Goal: Task Accomplishment & Management: Complete application form

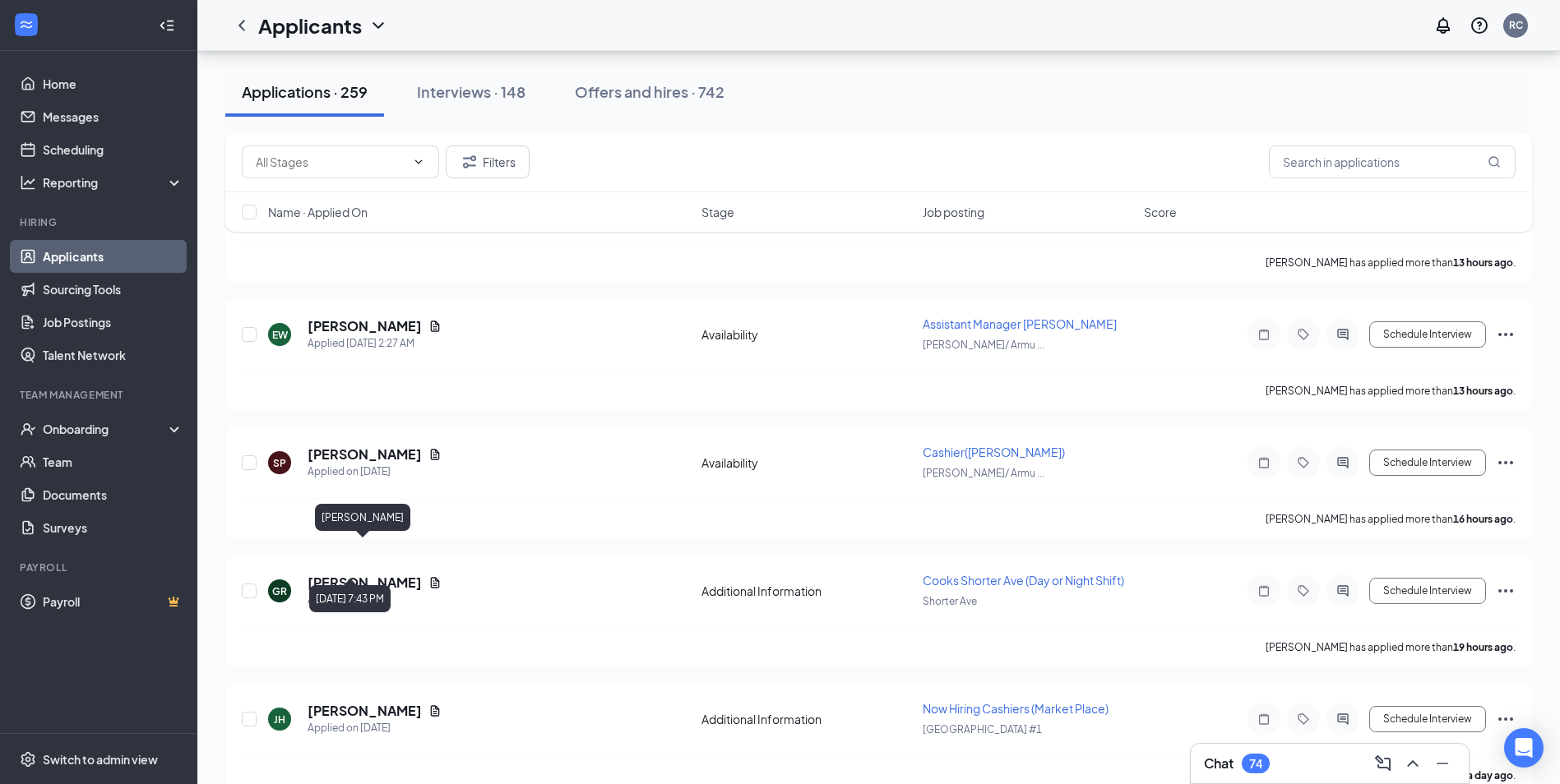
scroll to position [1250, 0]
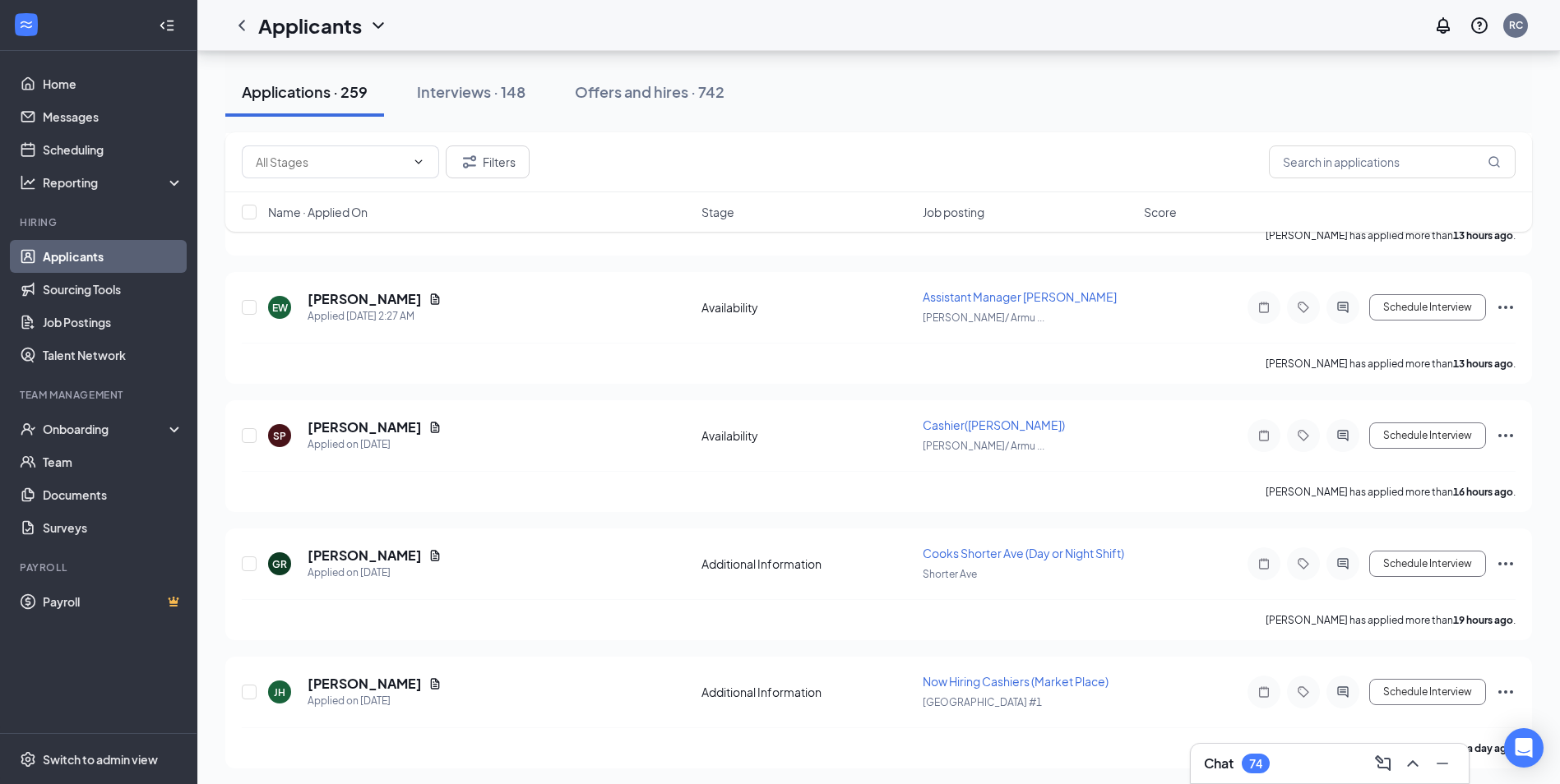
click at [344, 81] on div "Applications · 259" at bounding box center [305, 92] width 126 height 21
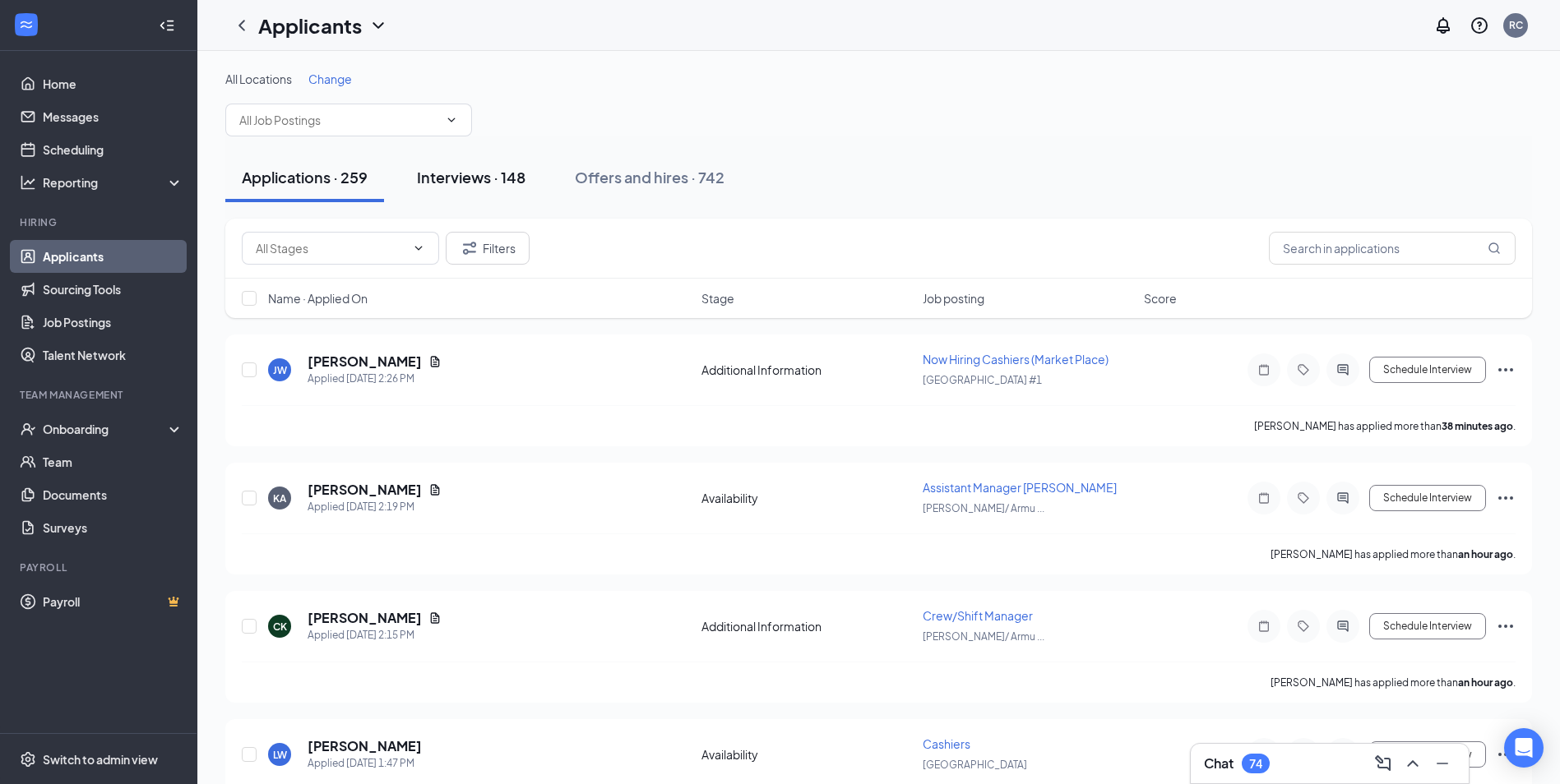
click at [471, 168] on div "Interviews · 148" at bounding box center [471, 177] width 109 height 21
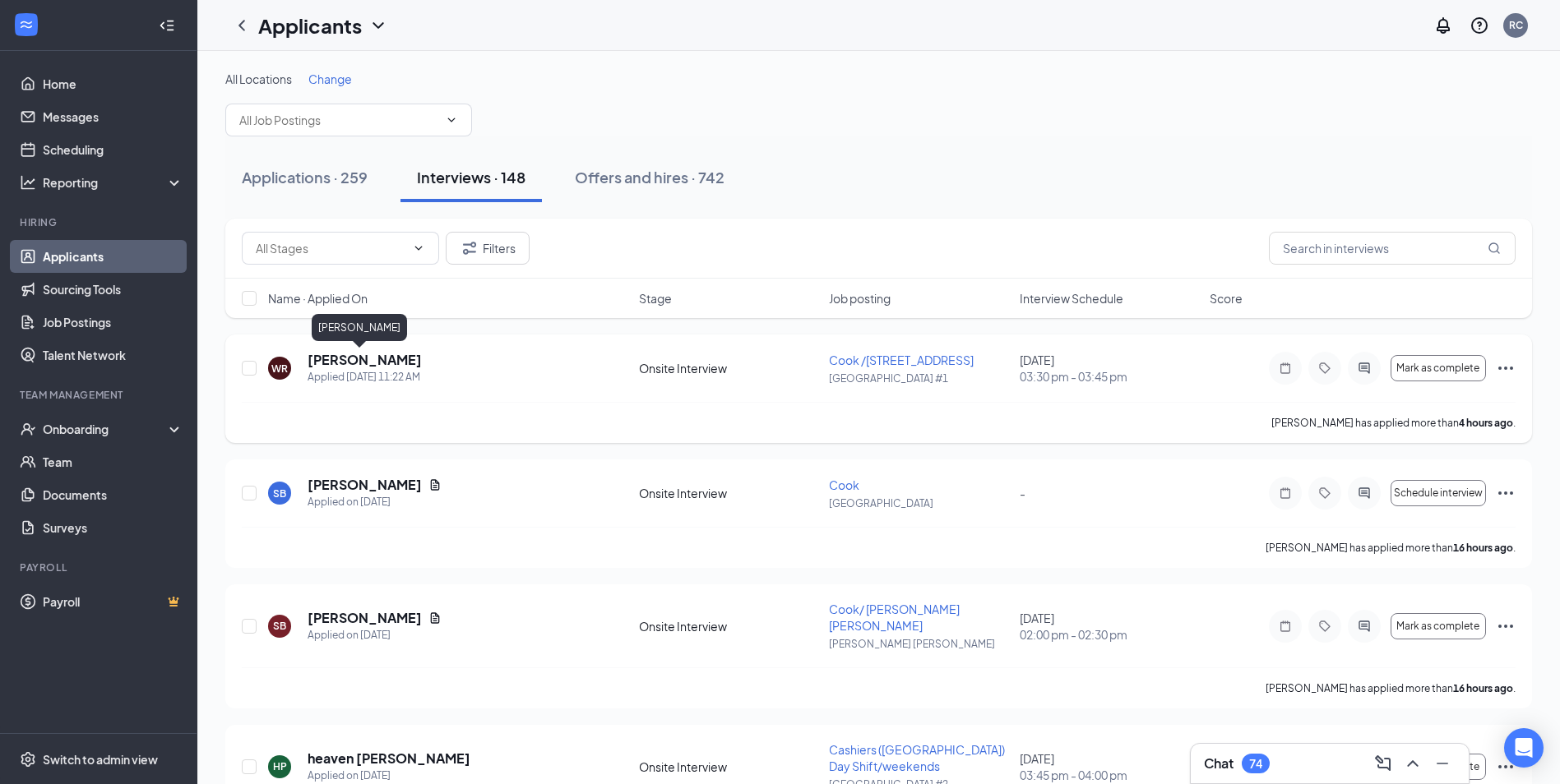
click at [354, 360] on h5 "[PERSON_NAME]" at bounding box center [364, 360] width 114 height 18
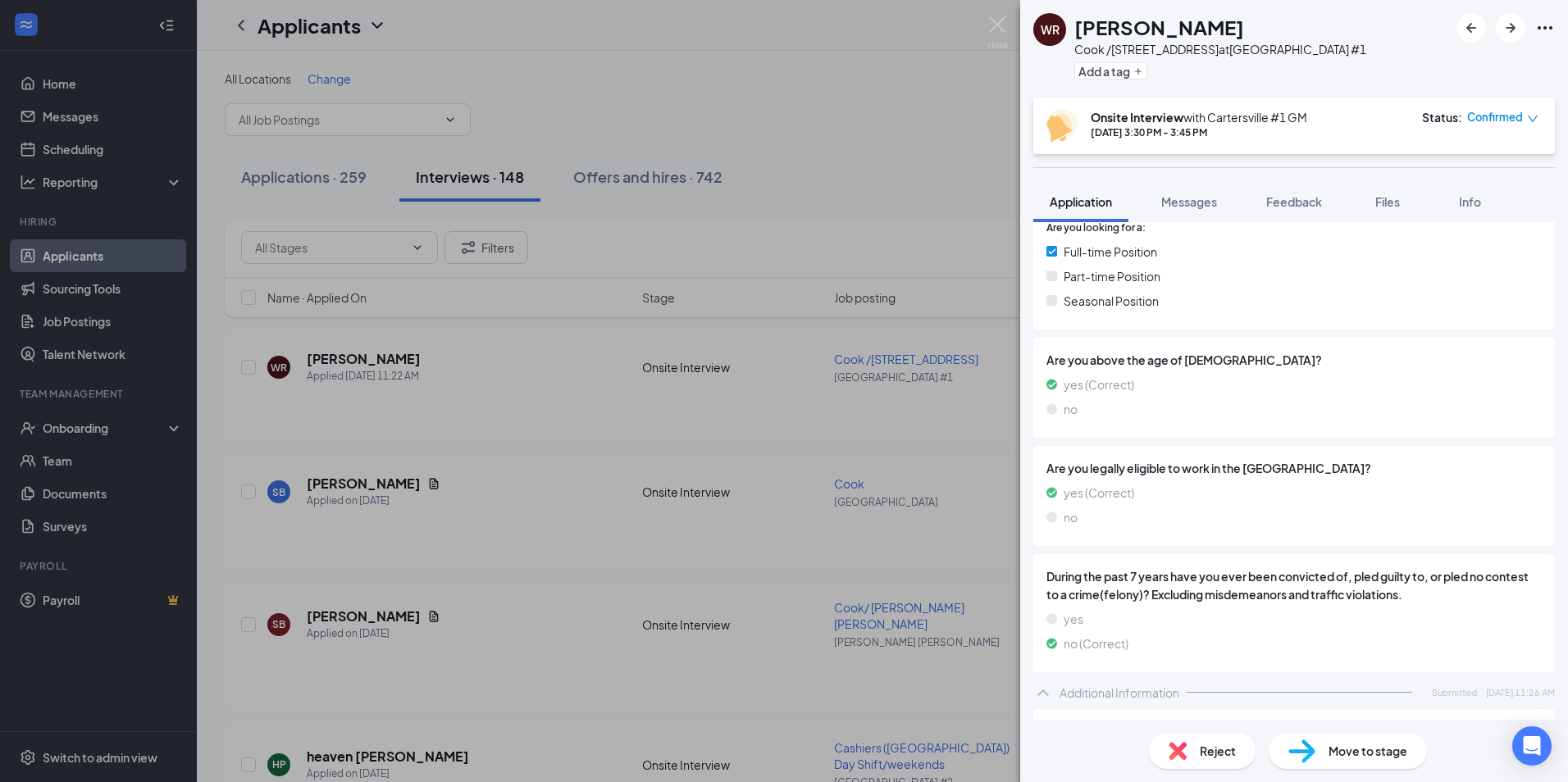
scroll to position [820, 0]
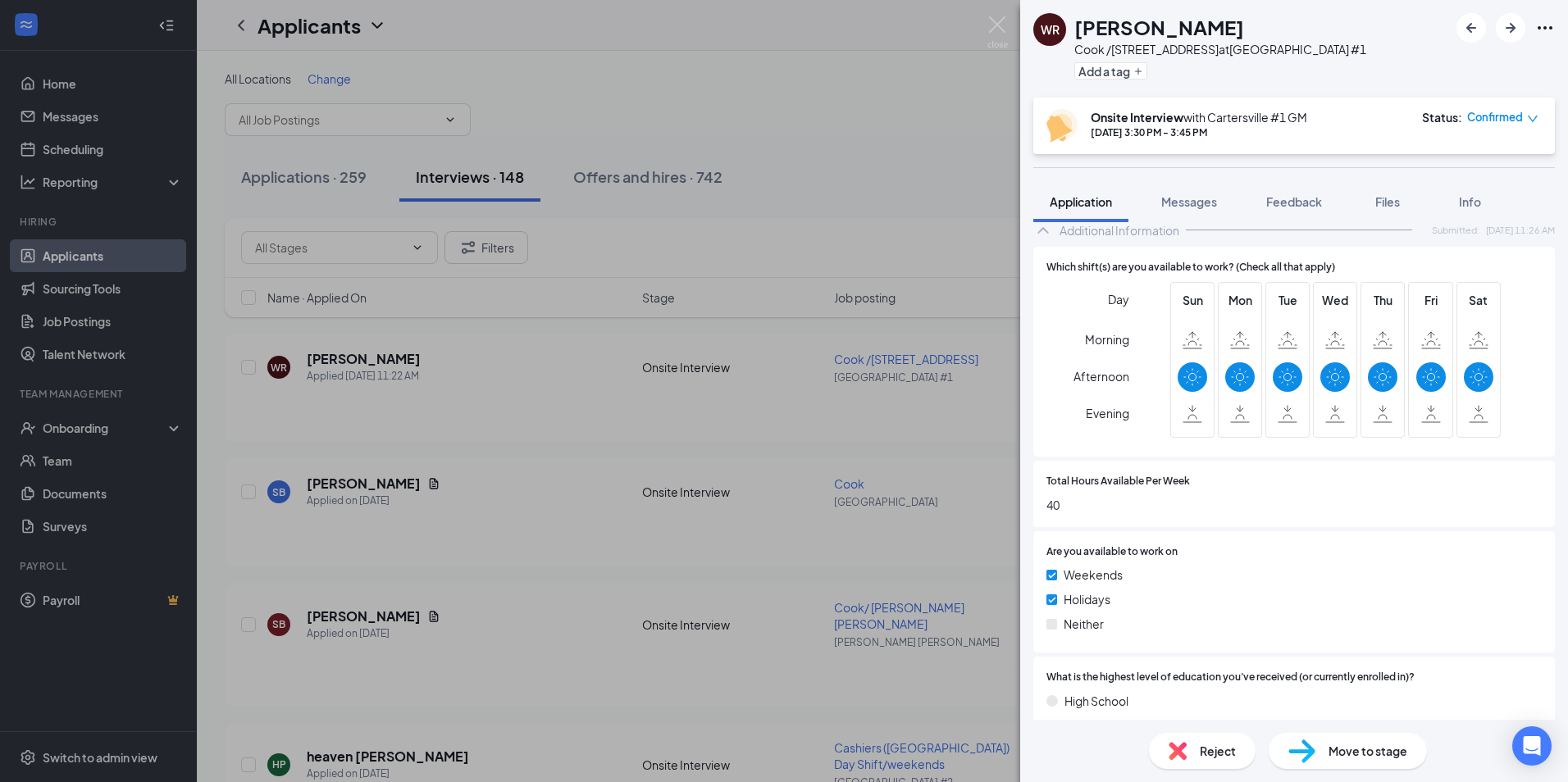
click at [1376, 757] on span "Move to stage" at bounding box center [1367, 750] width 78 height 18
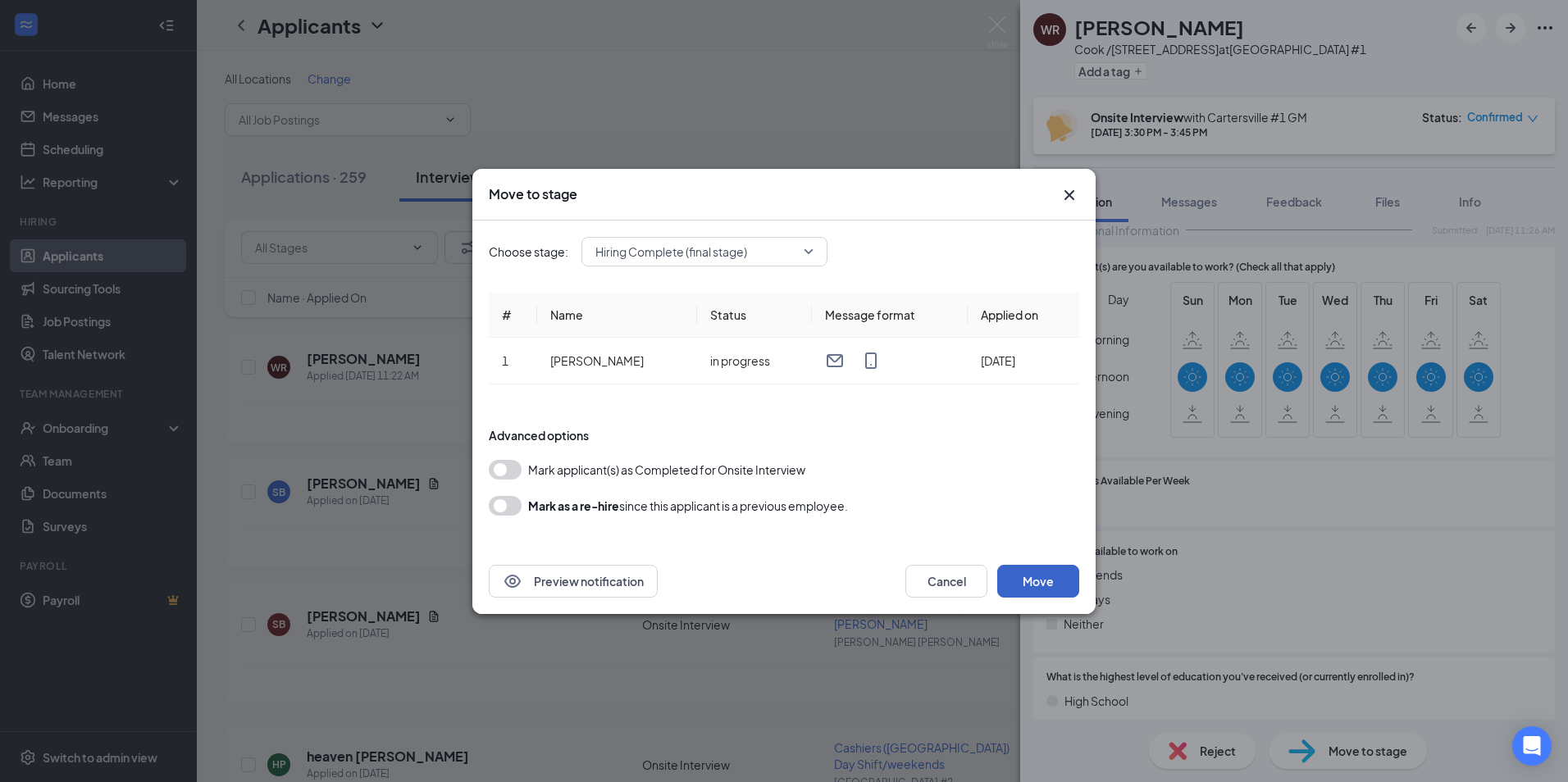
click at [1026, 588] on button "Move" at bounding box center [1038, 581] width 82 height 33
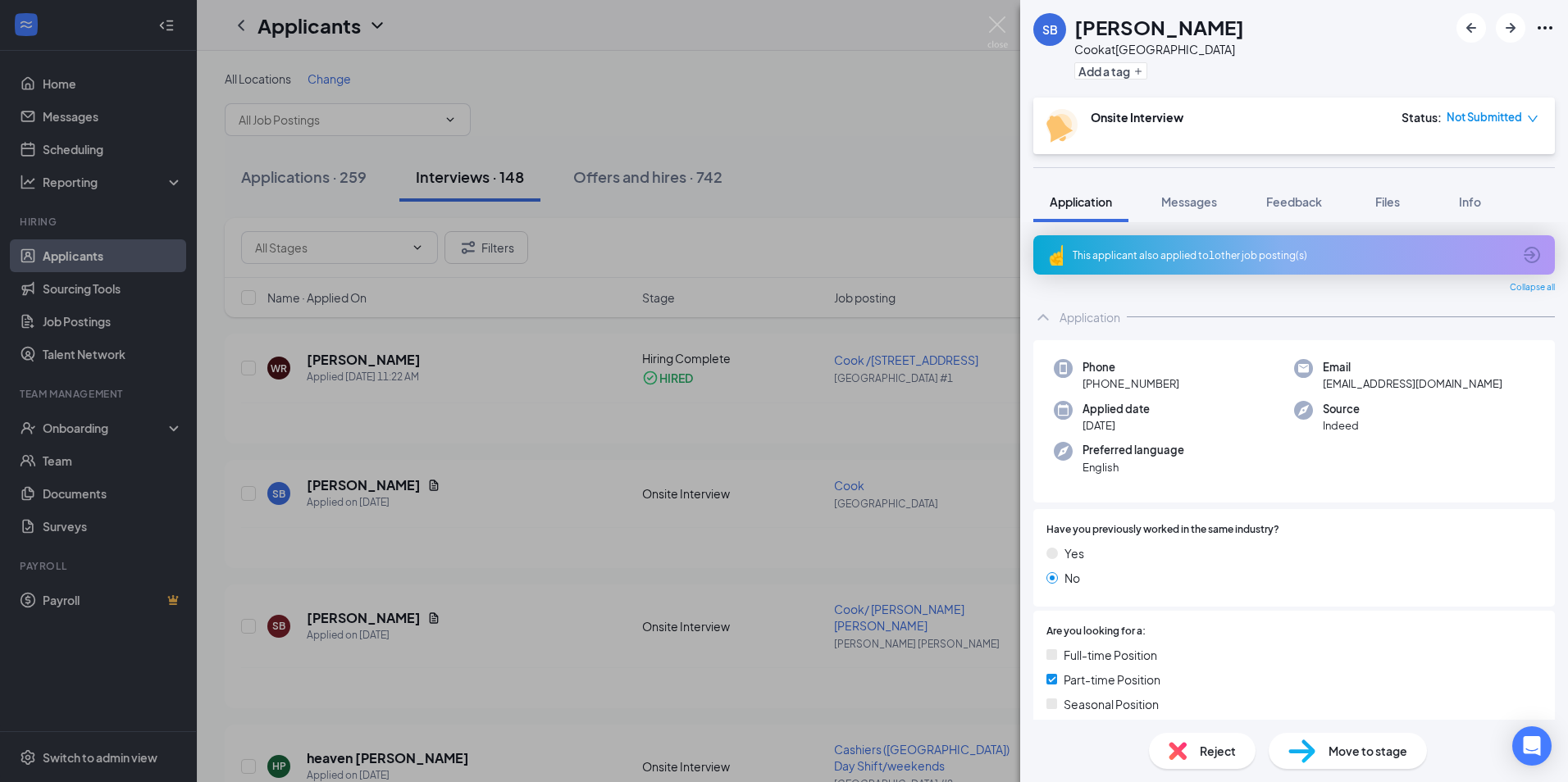
click at [637, 204] on div "SB [PERSON_NAME] Cook at [GEOGRAPHIC_DATA] Add a tag Onsite Interview Status : …" at bounding box center [784, 391] width 1568 height 782
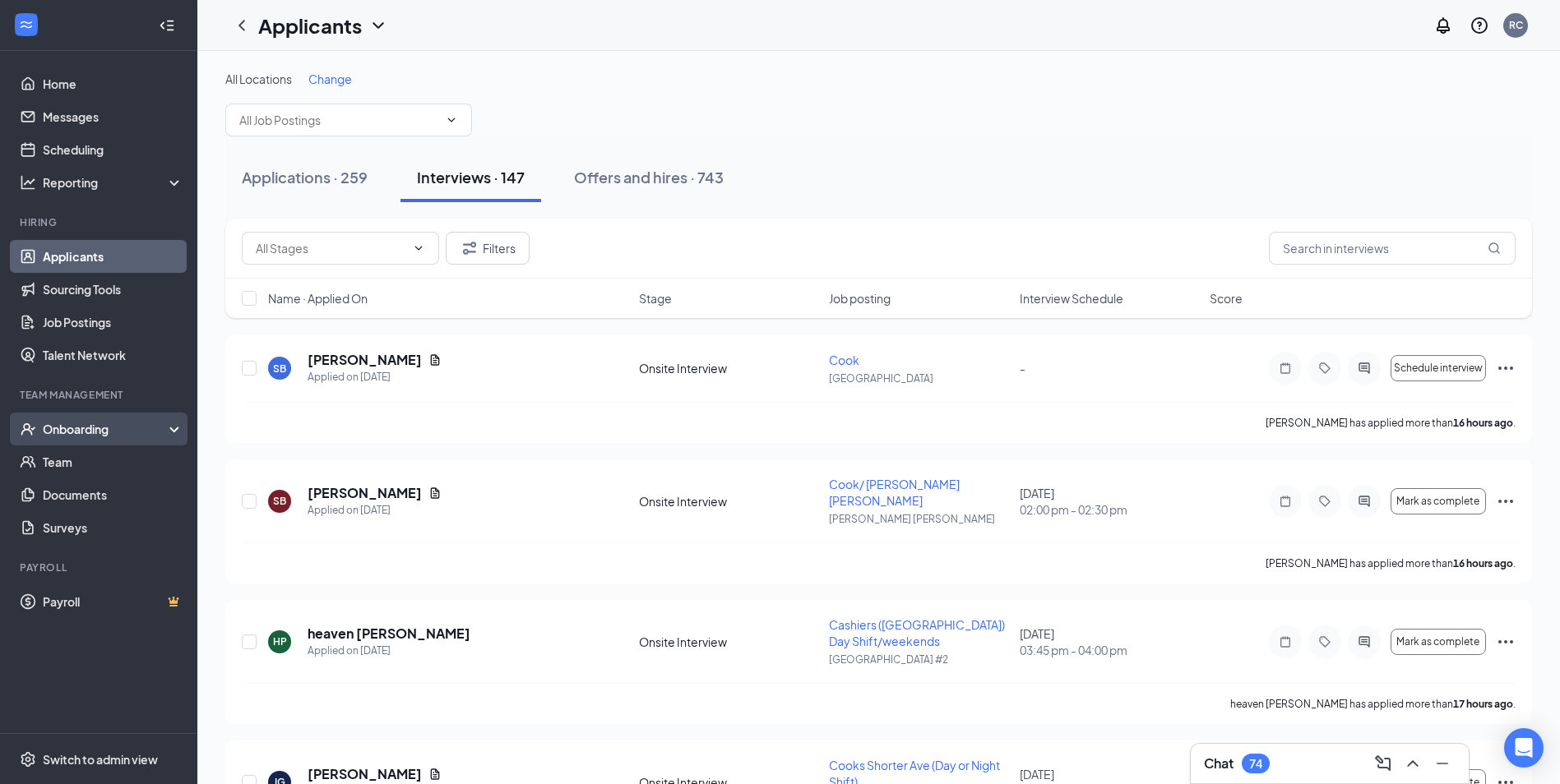
click at [77, 433] on div "Onboarding" at bounding box center [106, 429] width 126 height 17
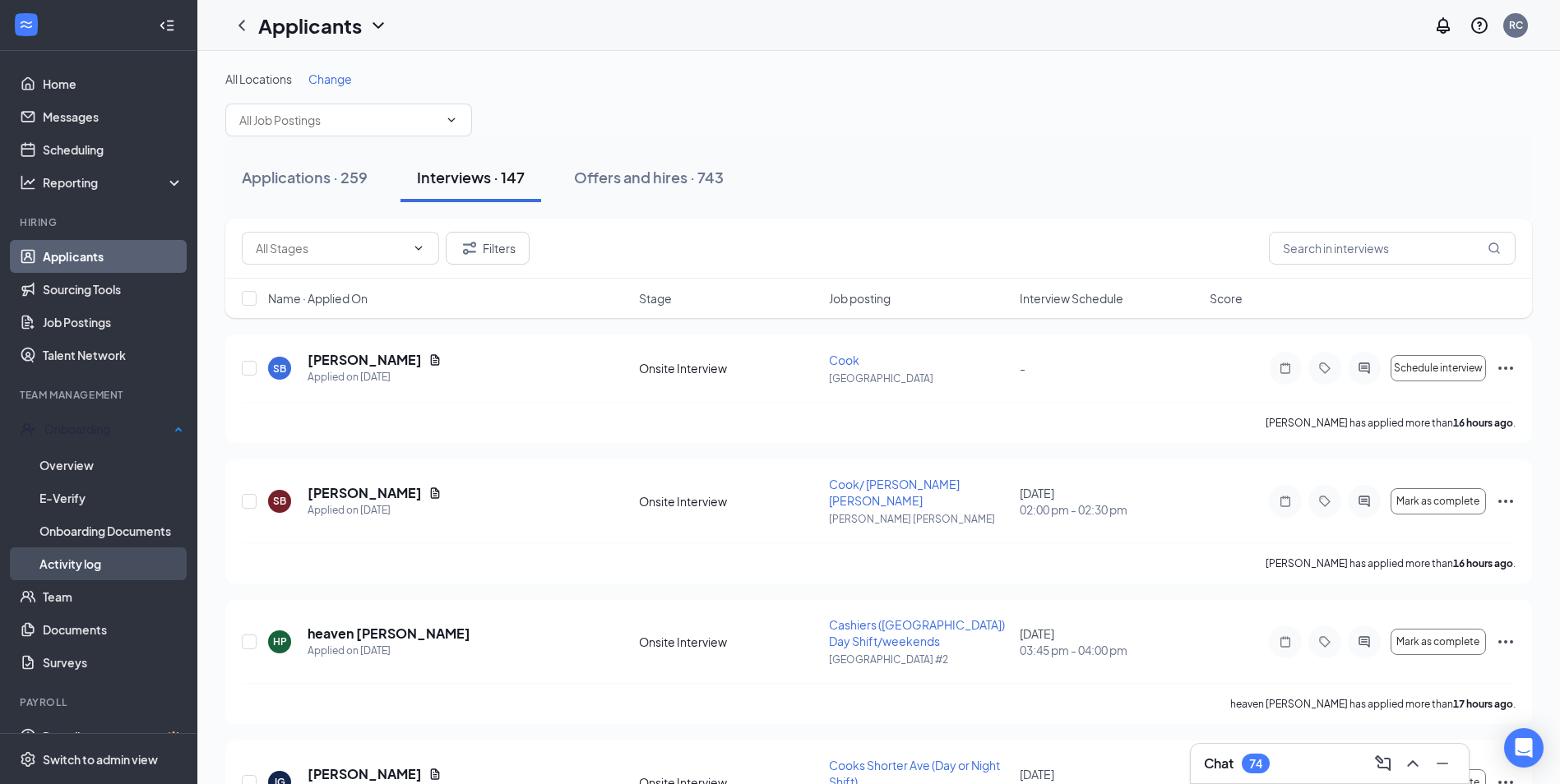
click at [102, 555] on link "Activity log" at bounding box center [111, 564] width 144 height 33
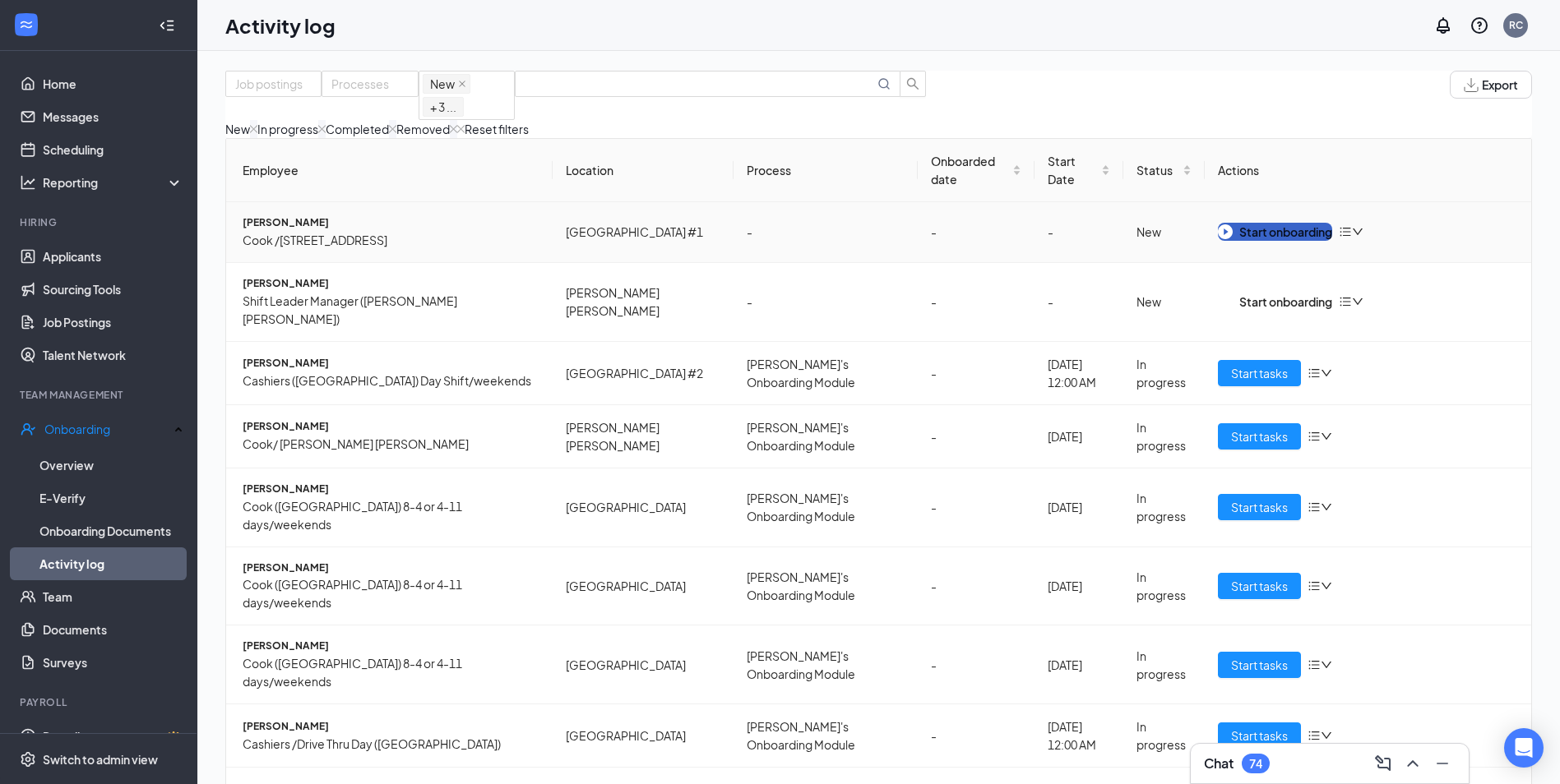
click at [1274, 226] on div "Start onboarding" at bounding box center [1275, 231] width 114 height 18
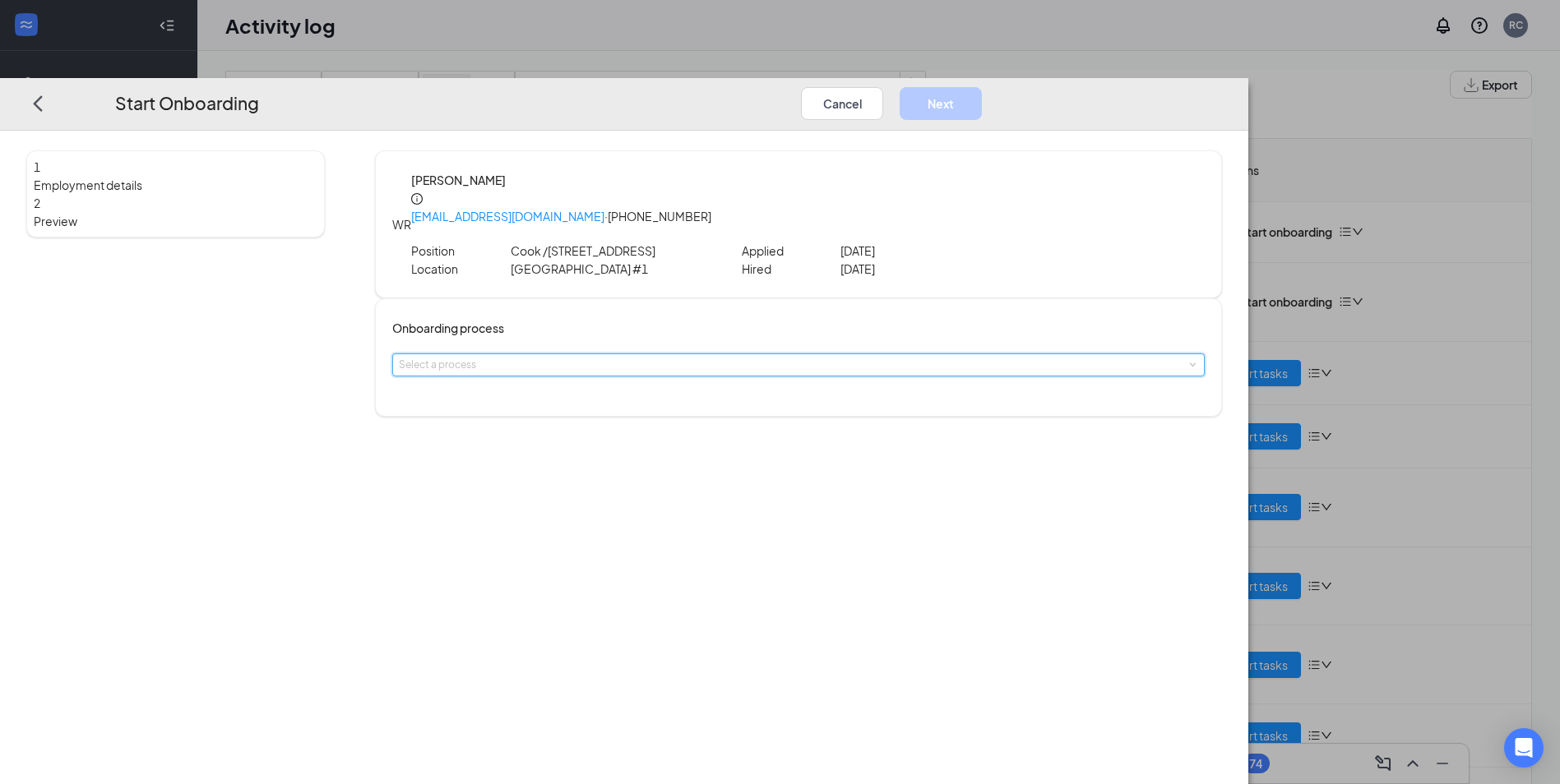
click at [804, 354] on div "Select a process" at bounding box center [798, 364] width 799 height 22
click at [737, 407] on li "[PERSON_NAME]'s Onboarding Module" at bounding box center [683, 393] width 270 height 27
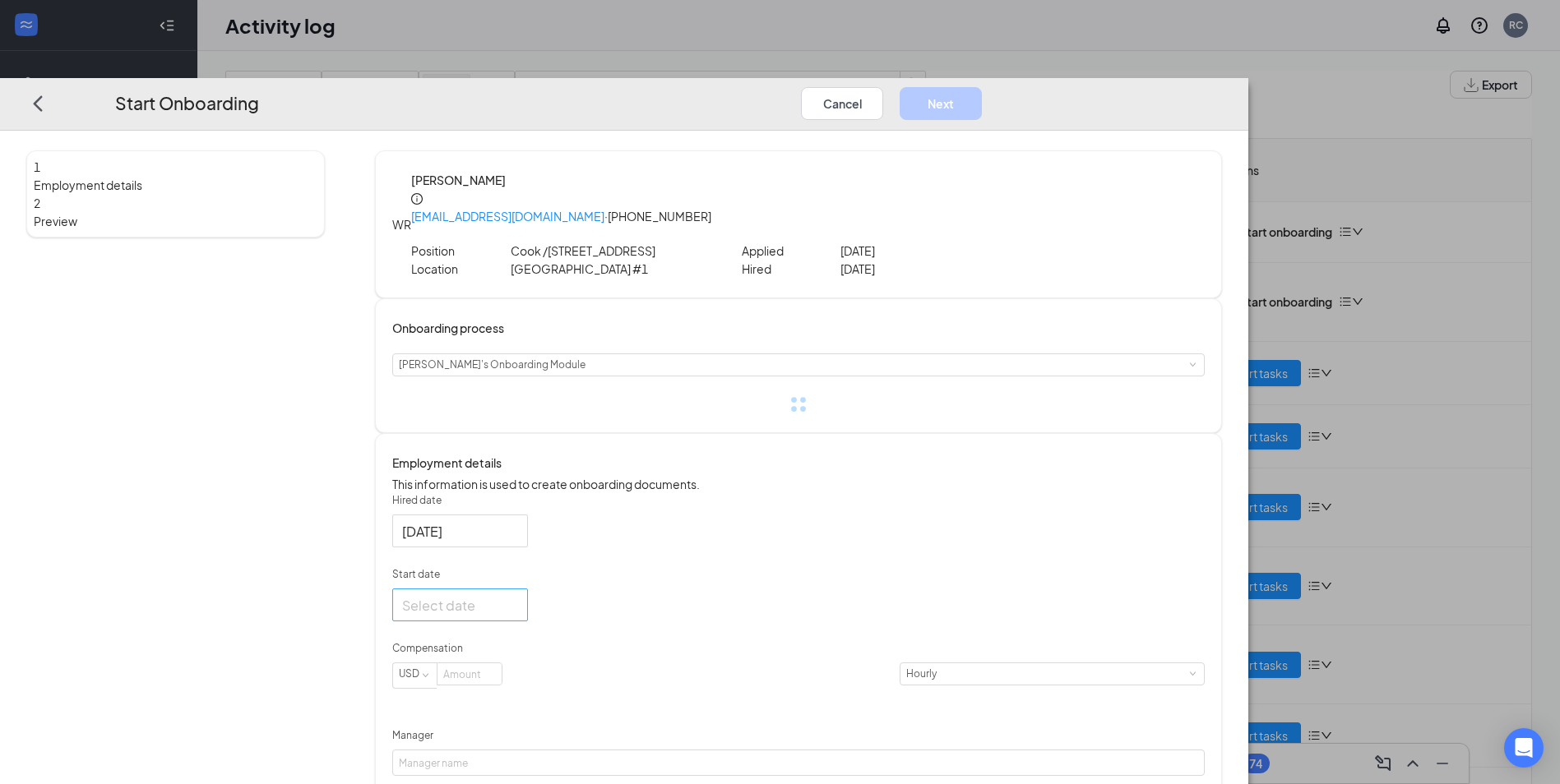
click at [518, 615] on div at bounding box center [460, 606] width 116 height 21
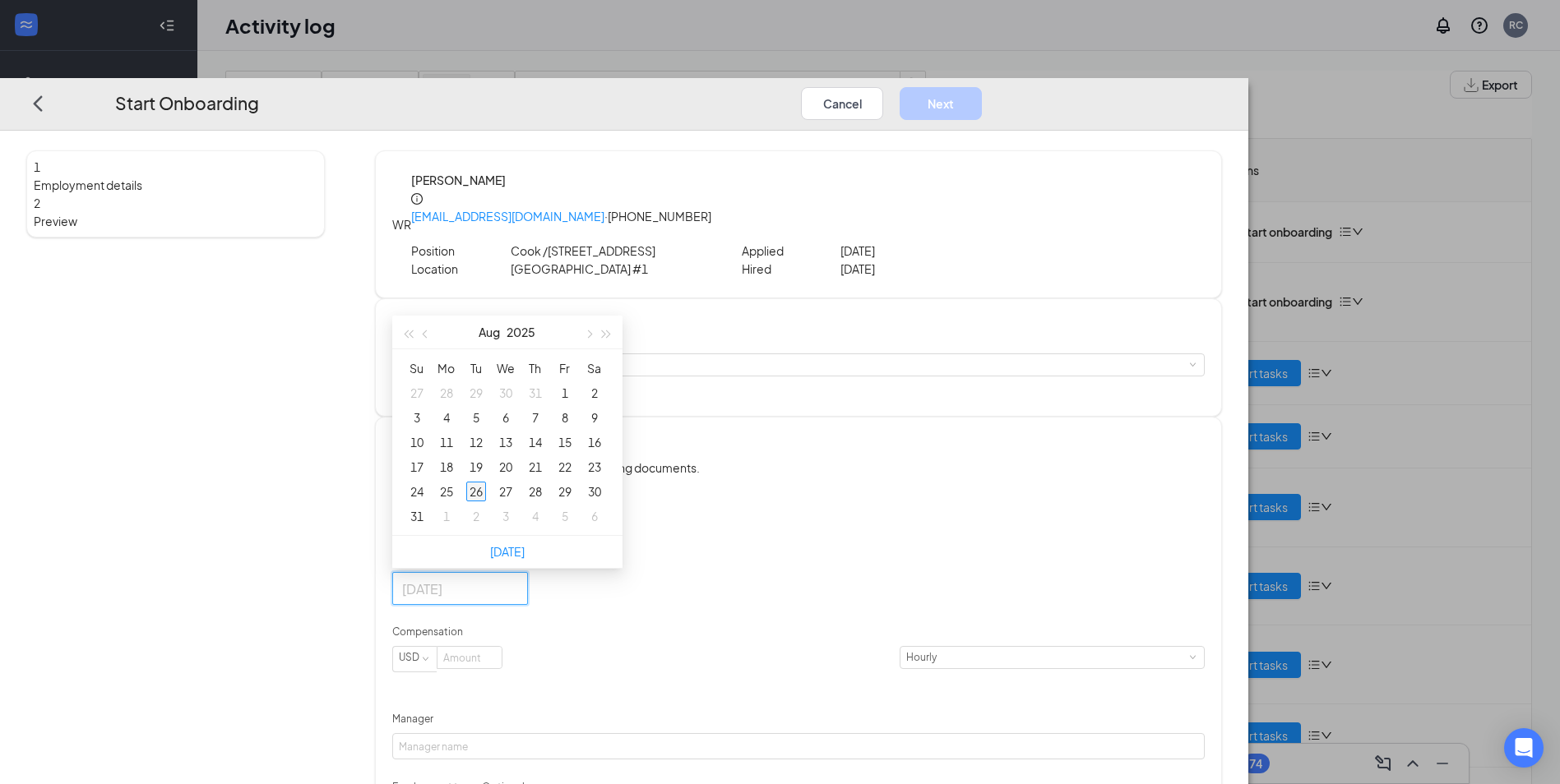
type input "[DATE]"
click at [486, 493] on div "26" at bounding box center [476, 492] width 20 height 20
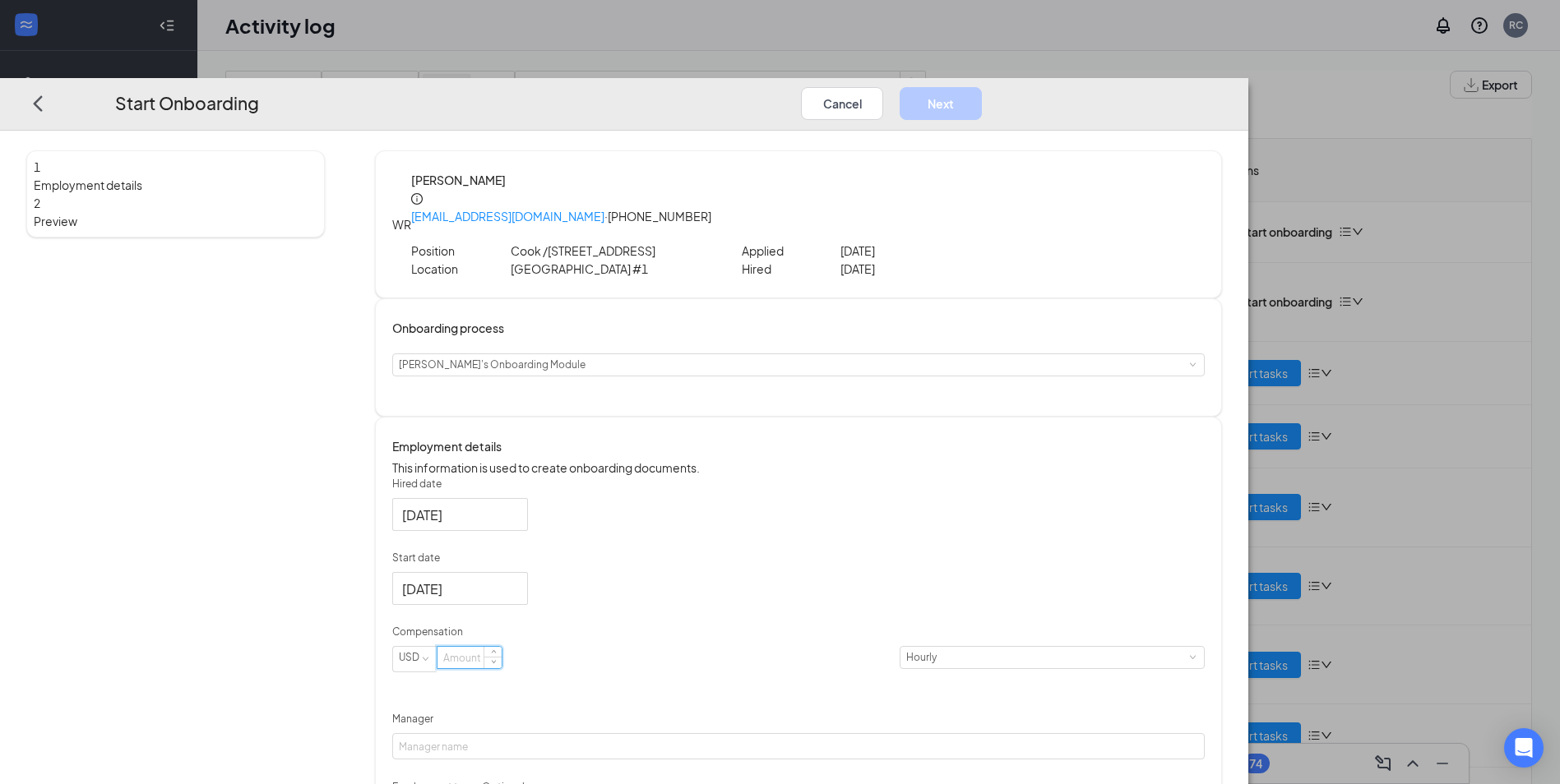
click at [502, 648] on input at bounding box center [469, 658] width 64 height 22
type input "0"
type input "12"
click at [1205, 462] on div "Employment details This information is used to create onboarding documents. Hir…" at bounding box center [798, 717] width 812 height 561
click at [671, 748] on input "Manager" at bounding box center [798, 747] width 812 height 26
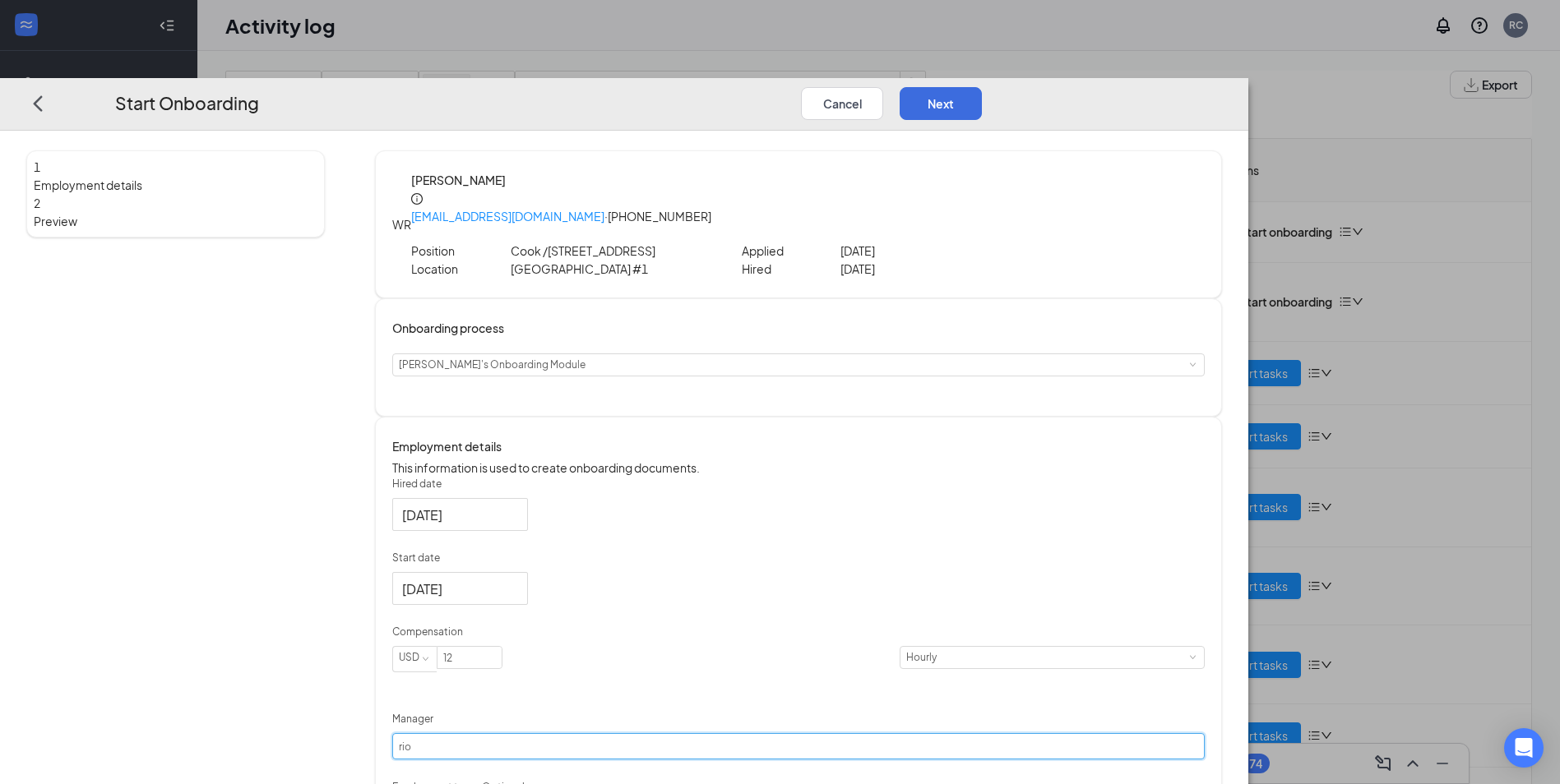
type input "[PERSON_NAME]"
click at [982, 87] on button "Next" at bounding box center [941, 103] width 82 height 33
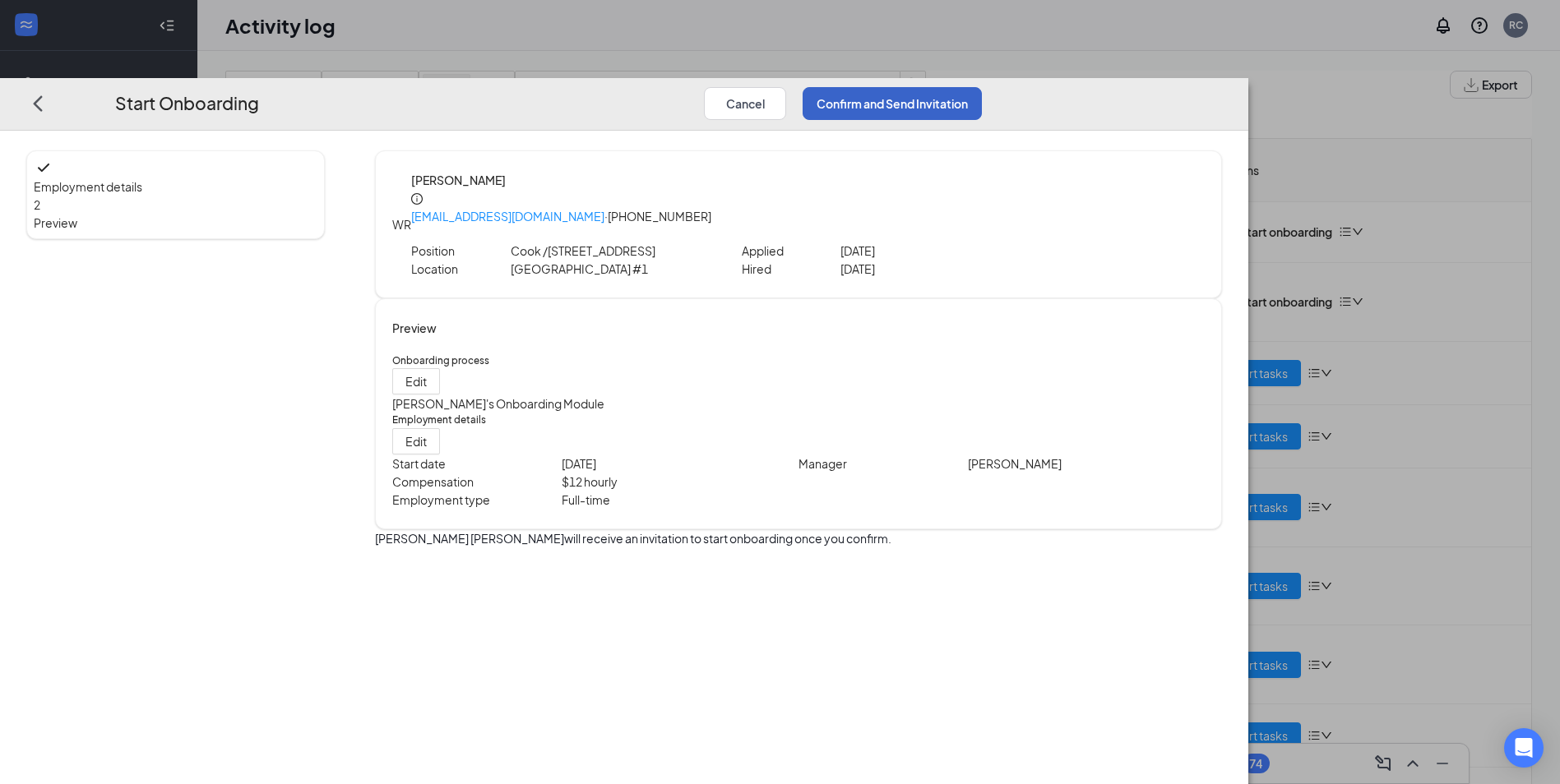
click at [982, 87] on button "Confirm and Send Invitation" at bounding box center [892, 103] width 179 height 33
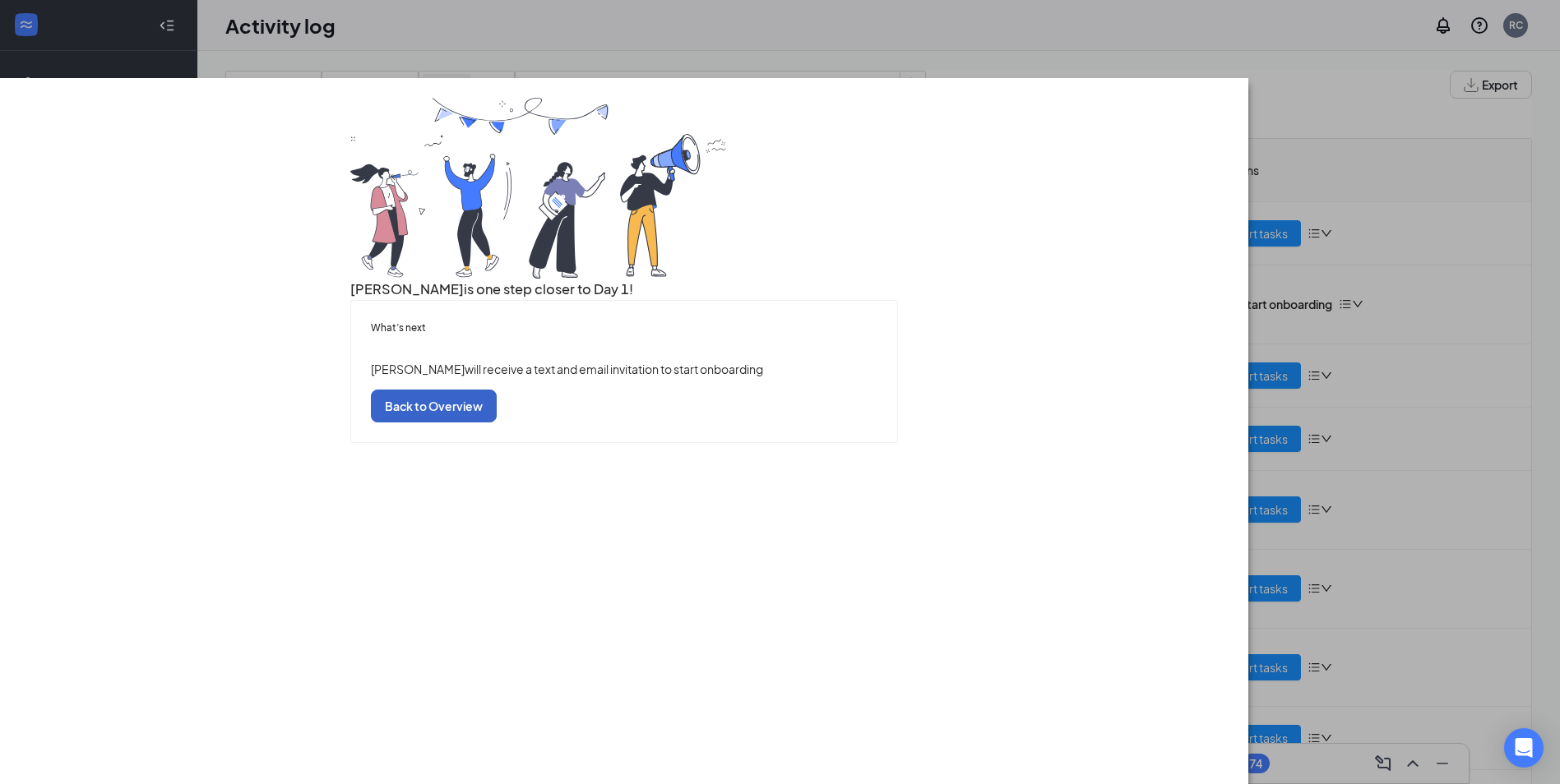
click at [497, 422] on button "Back to Overview" at bounding box center [434, 406] width 126 height 33
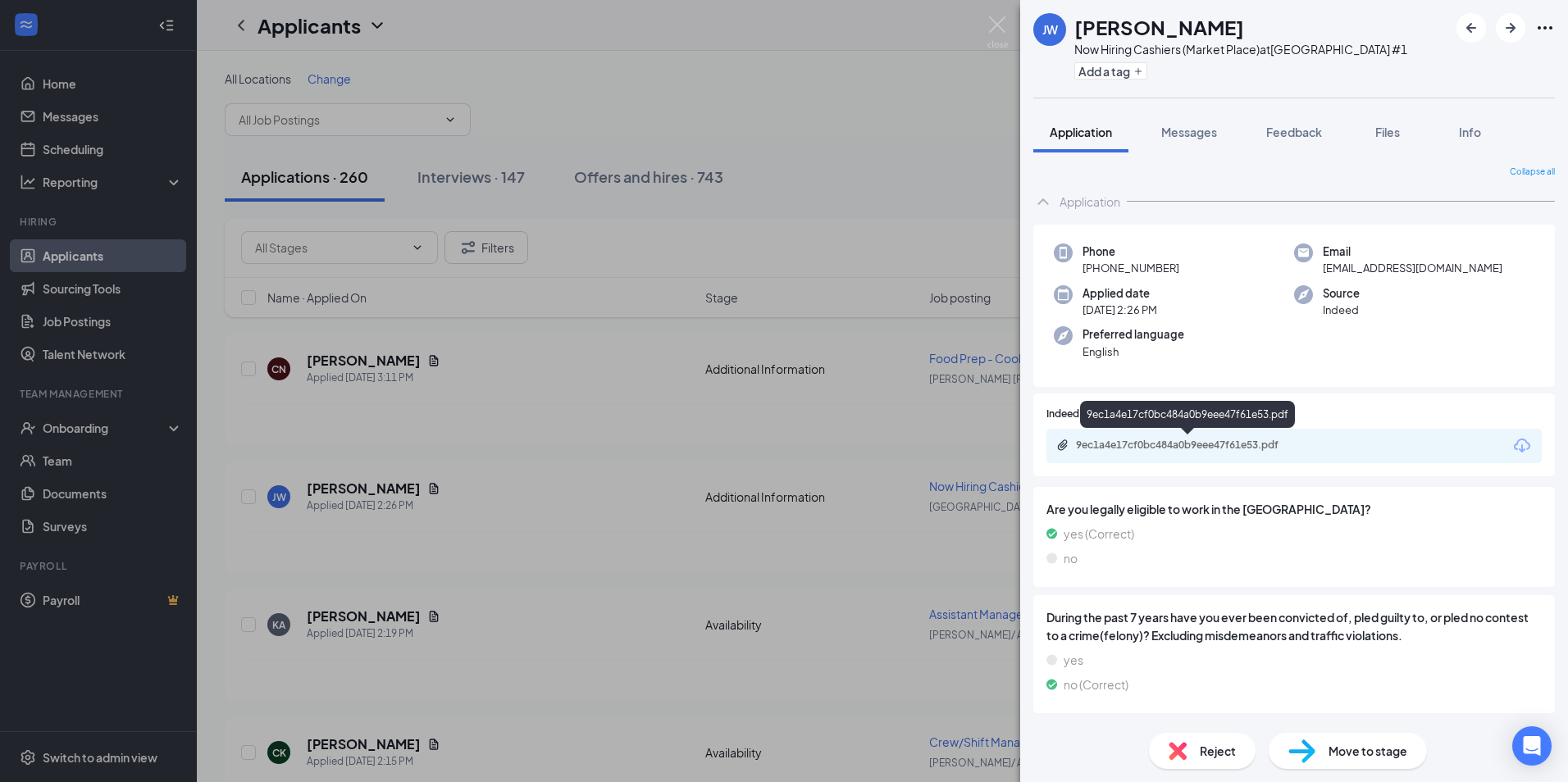
click at [1180, 447] on div "9ec1a4e17cf0bc484a0b9eee47f61e53.pdf" at bounding box center [1191, 446] width 230 height 13
